Goal: Information Seeking & Learning: Learn about a topic

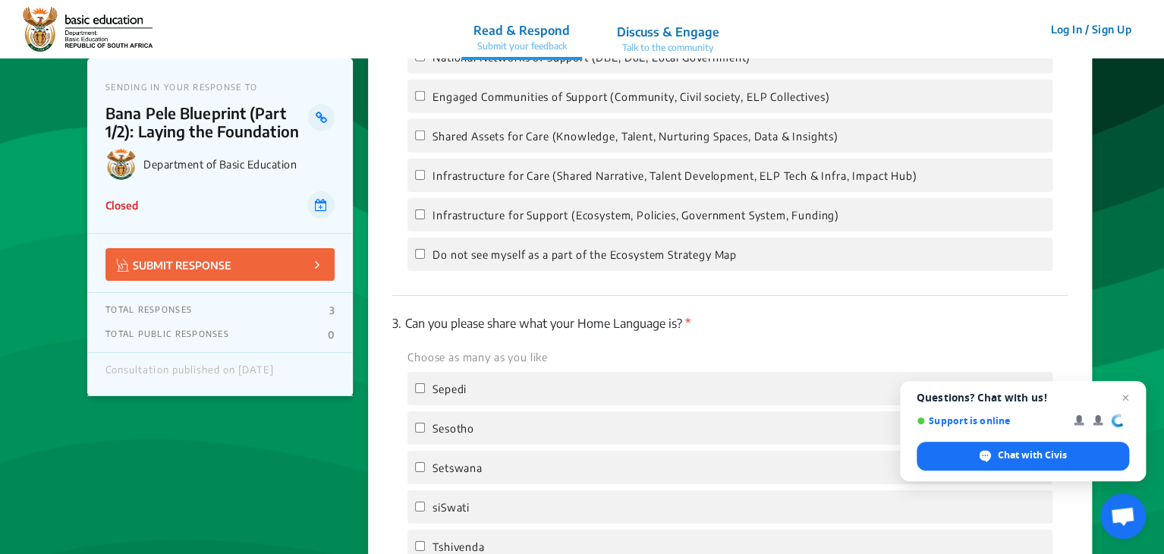
scroll to position [2641, 0]
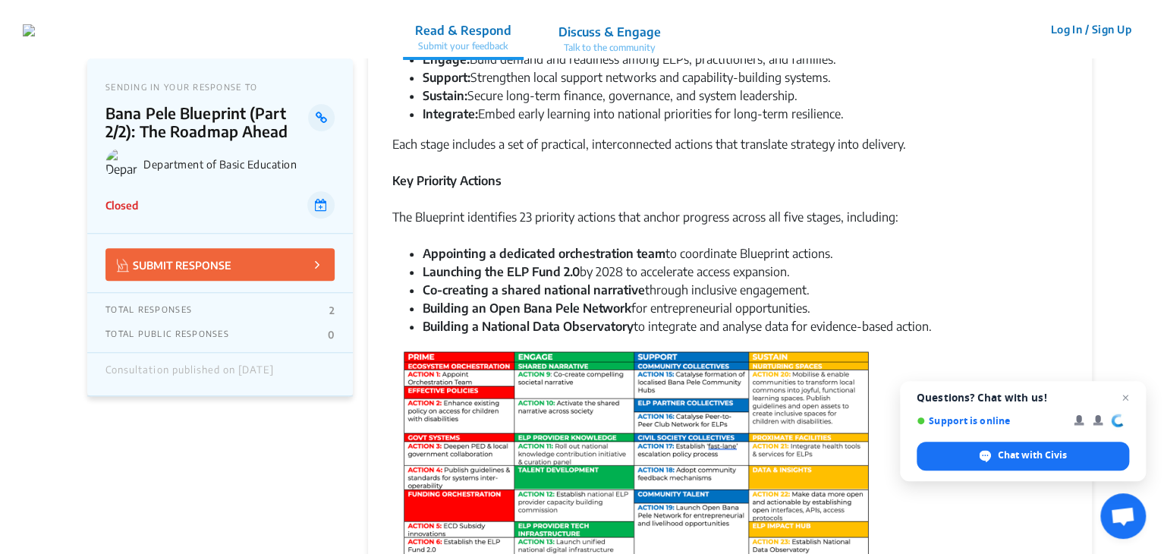
scroll to position [414, 0]
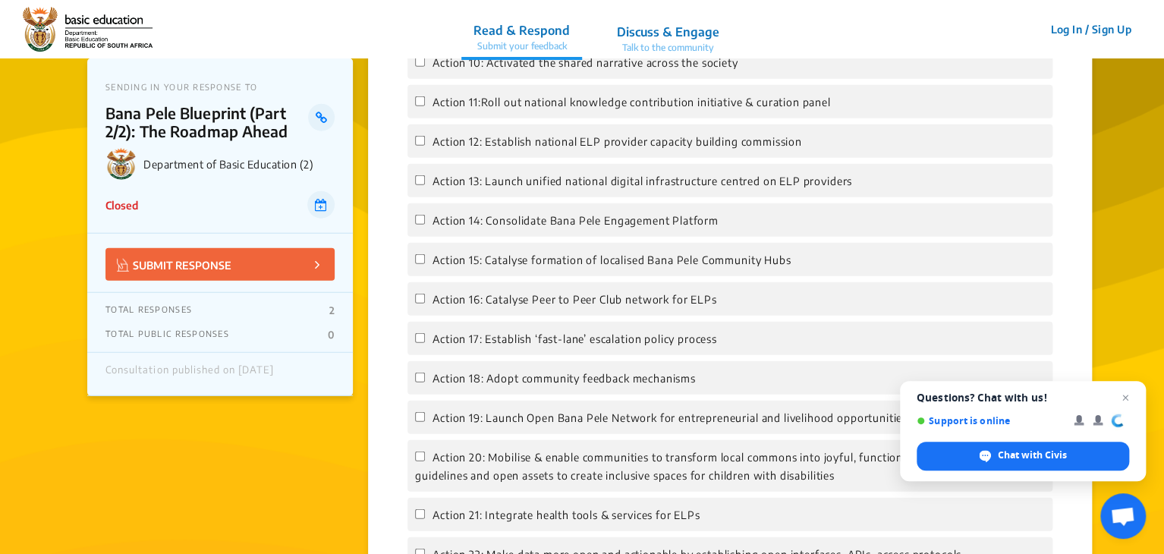
scroll to position [1824, 0]
